Goal: Task Accomplishment & Management: Use online tool/utility

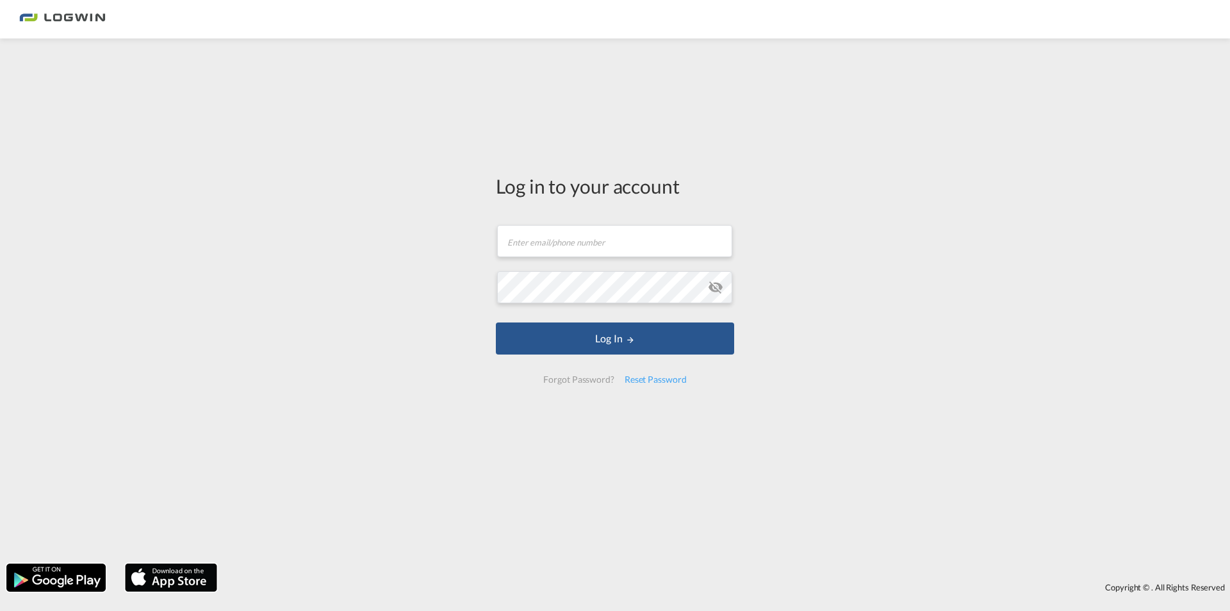
click at [584, 272] on form "Email field is required Password field is required Log In Forgot Password? Rese…" at bounding box center [615, 304] width 238 height 184
click at [553, 242] on input "text" at bounding box center [614, 241] width 235 height 32
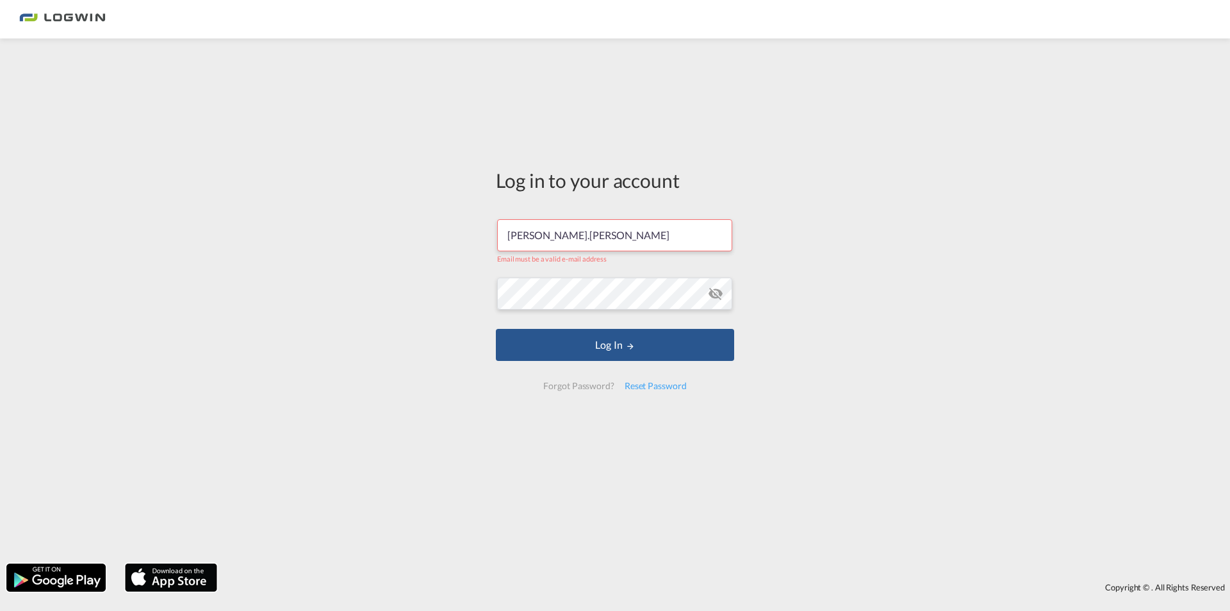
click at [602, 216] on form "[PERSON_NAME].[PERSON_NAME] Email must be a valid e-mail address Log In Forgot …" at bounding box center [615, 304] width 238 height 196
click at [593, 232] on input "[PERSON_NAME].[PERSON_NAME]" at bounding box center [614, 235] width 235 height 32
type input "[PERSON_NAME][EMAIL_ADDRESS][PERSON_NAME][DOMAIN_NAME]"
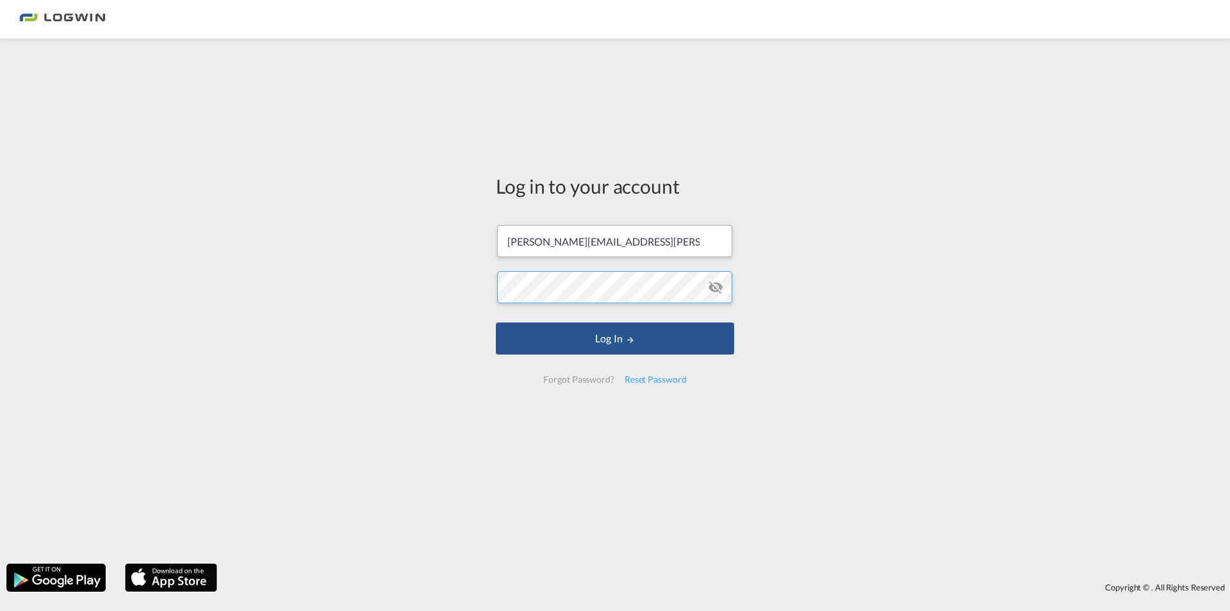
click at [496, 322] on button "Log In" at bounding box center [615, 338] width 238 height 32
